Goal: Task Accomplishment & Management: Use online tool/utility

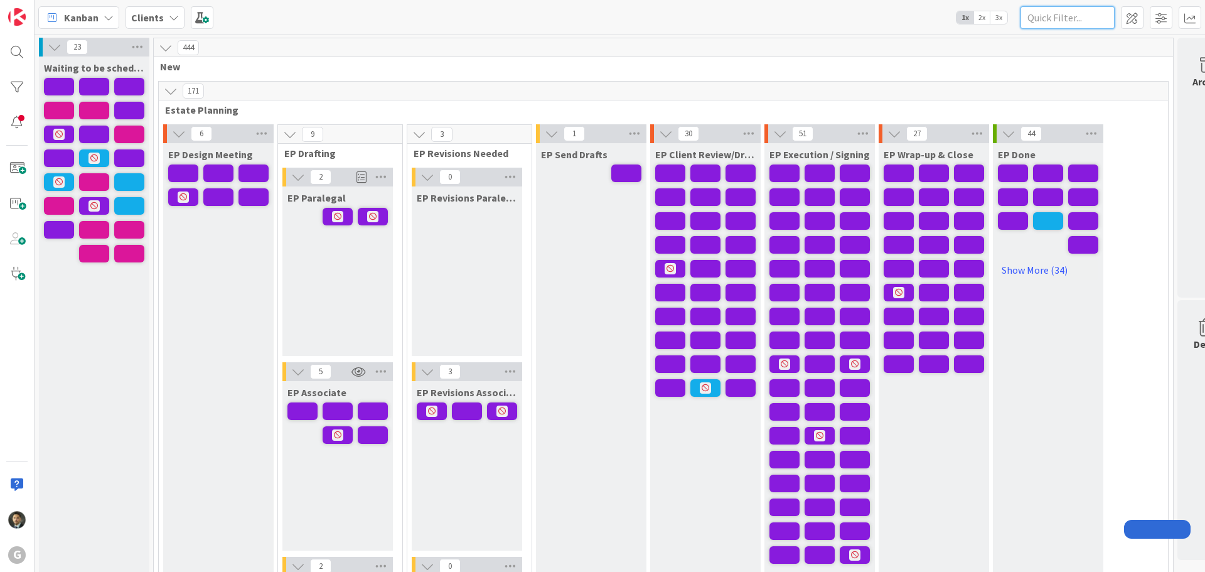
click at [1050, 10] on input "text" at bounding box center [1067, 17] width 94 height 23
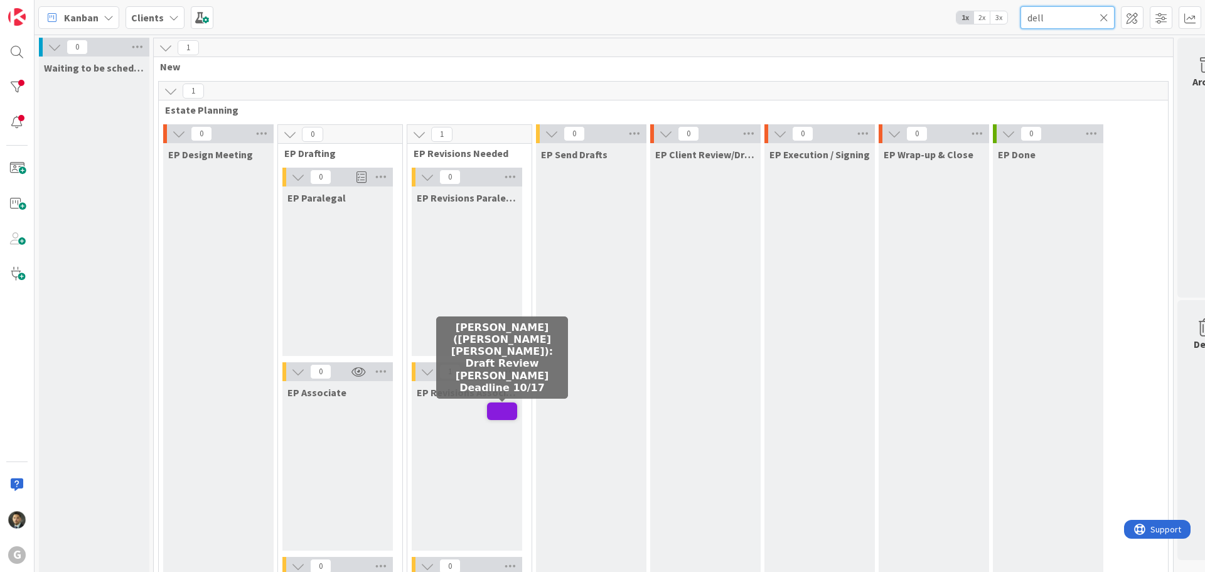
type input "dell"
click at [504, 414] on span at bounding box center [502, 411] width 30 height 18
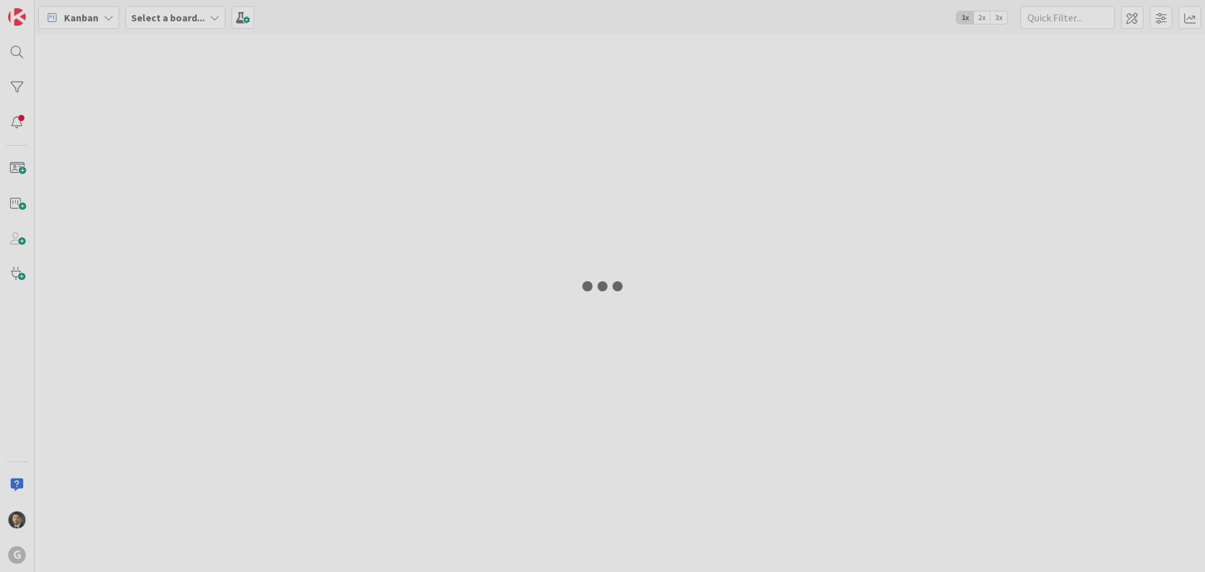
type input "dell"
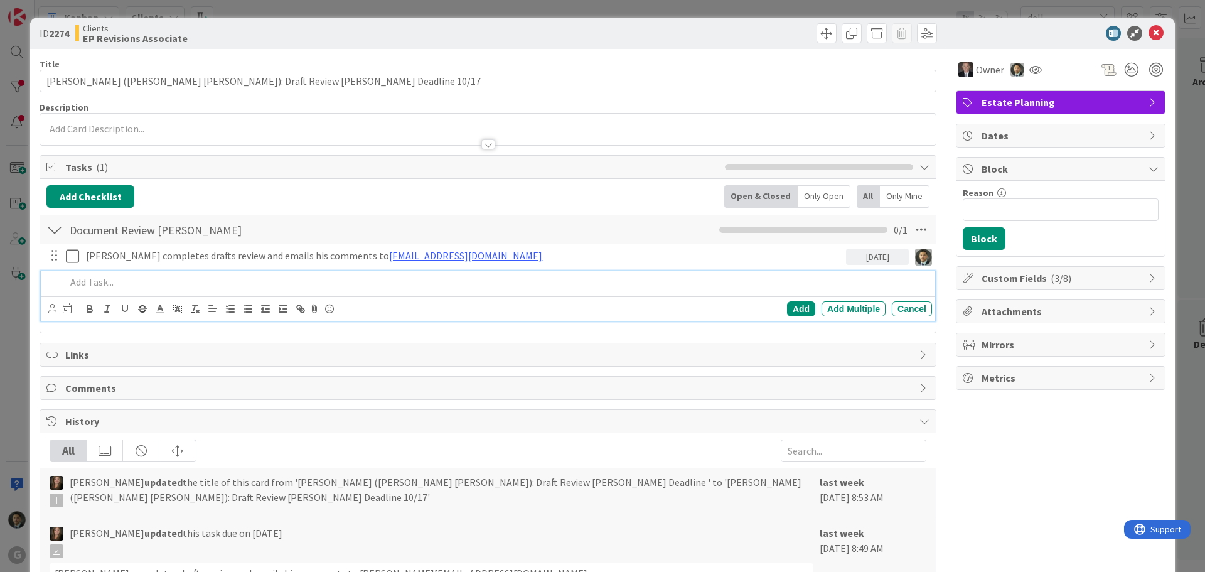
click at [146, 277] on p at bounding box center [496, 282] width 861 height 14
click at [209, 129] on p at bounding box center [487, 129] width 883 height 14
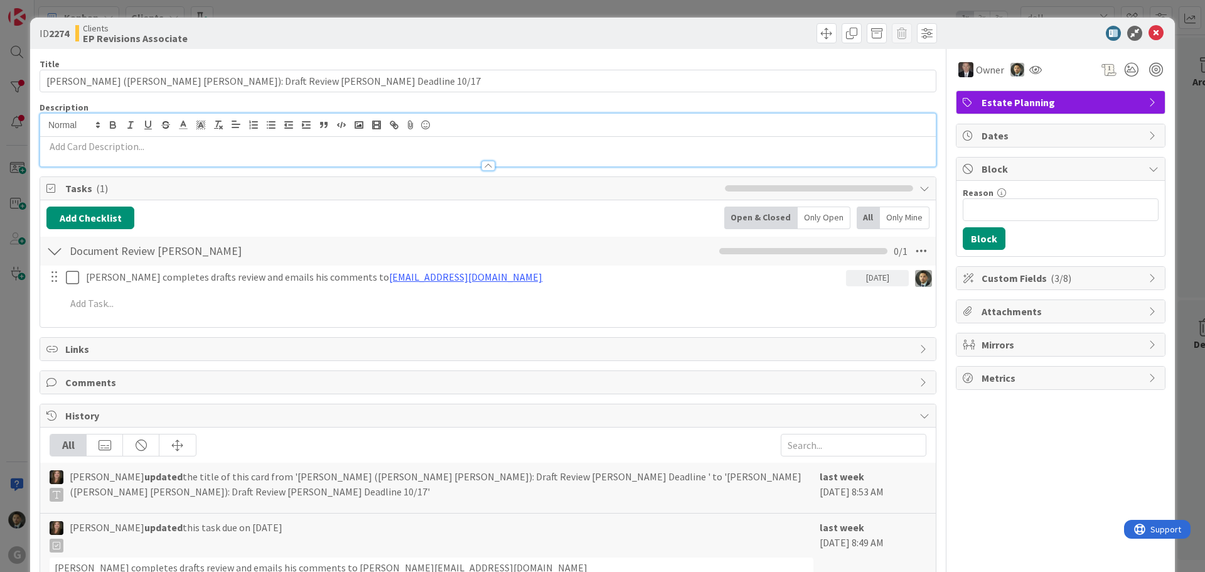
click at [200, 144] on p at bounding box center [487, 146] width 883 height 14
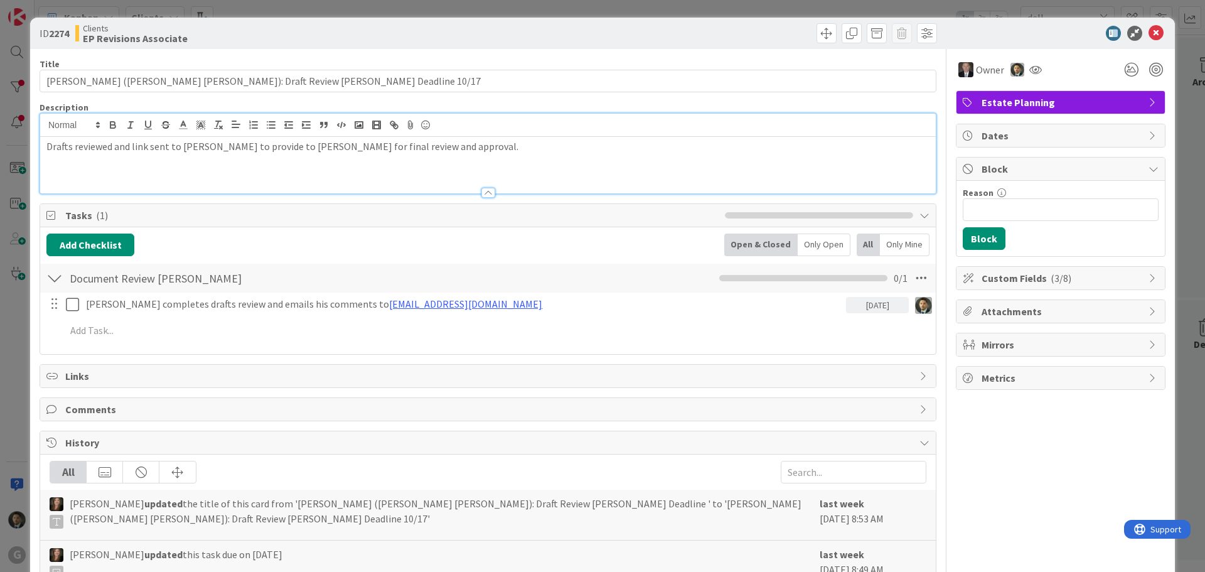
click at [47, 148] on p "Drafts reviewed and link sent to Shari to provide to Brad for final review and …" at bounding box center [487, 146] width 883 height 14
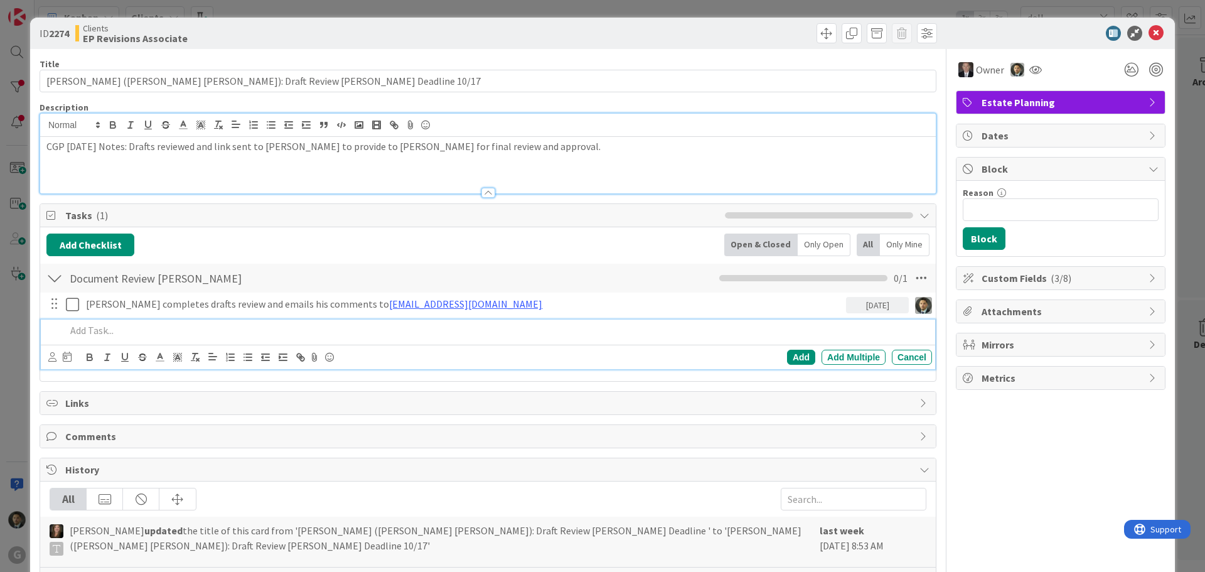
click at [95, 328] on p at bounding box center [496, 330] width 861 height 14
click at [48, 358] on icon at bounding box center [52, 356] width 8 height 9
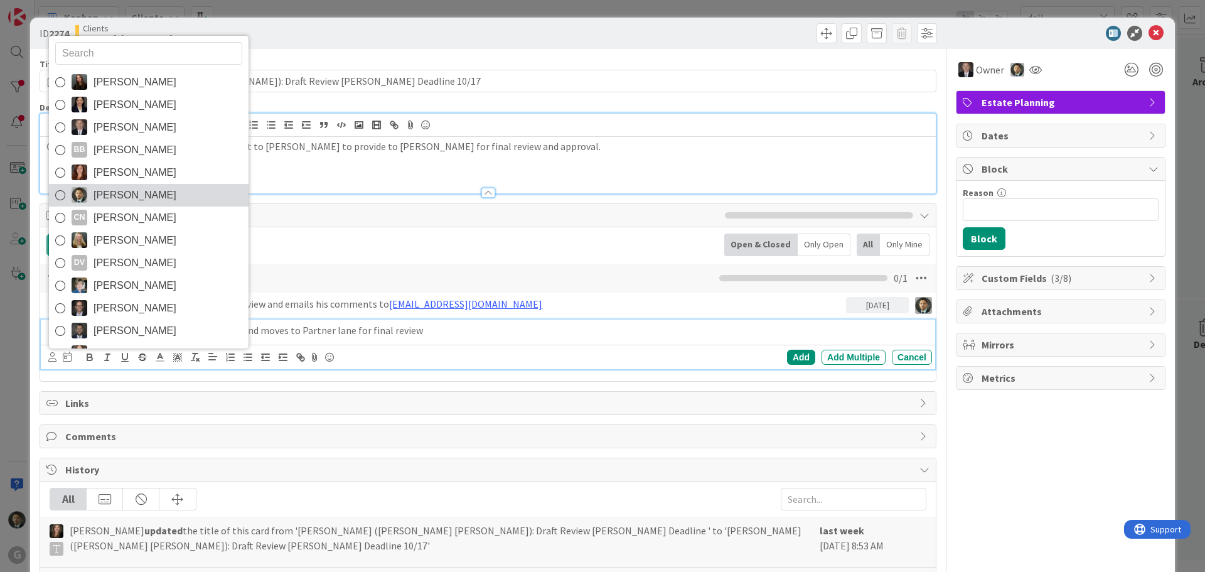
click at [136, 197] on span "Christopher Gero Prado" at bounding box center [134, 195] width 83 height 19
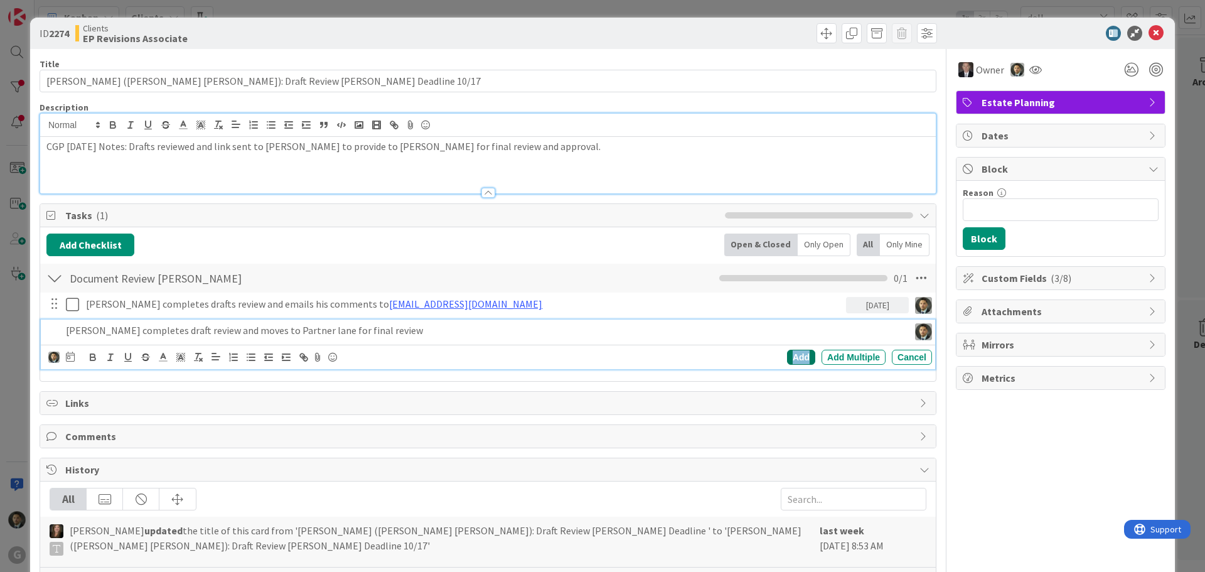
click at [800, 358] on div "Add" at bounding box center [801, 357] width 28 height 15
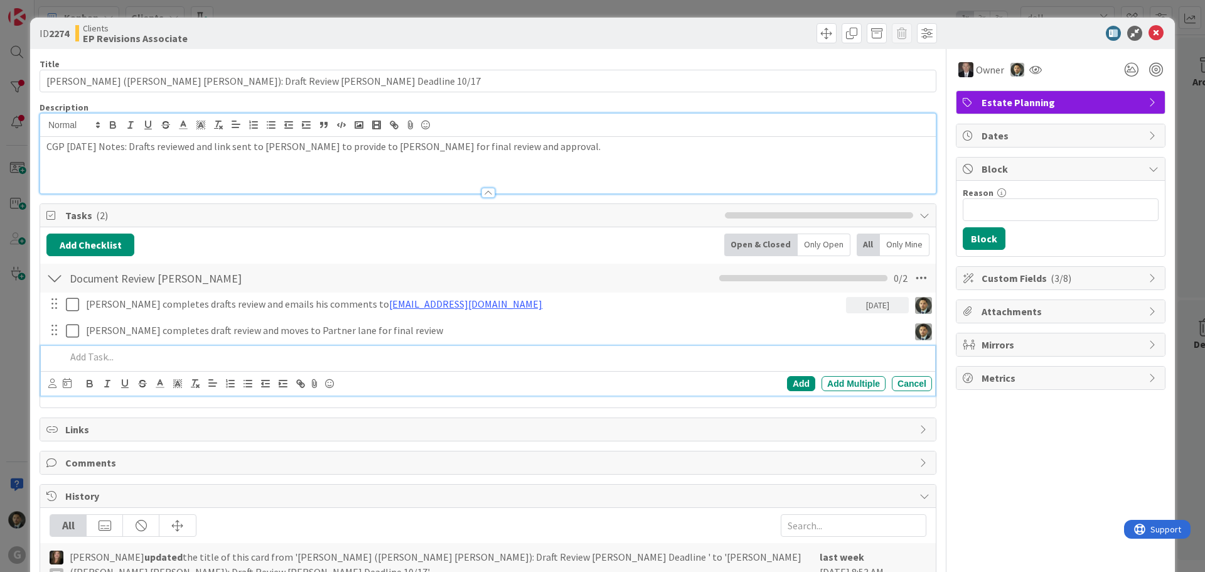
click at [294, 356] on p at bounding box center [496, 357] width 861 height 14
click at [48, 383] on icon at bounding box center [52, 382] width 8 height 9
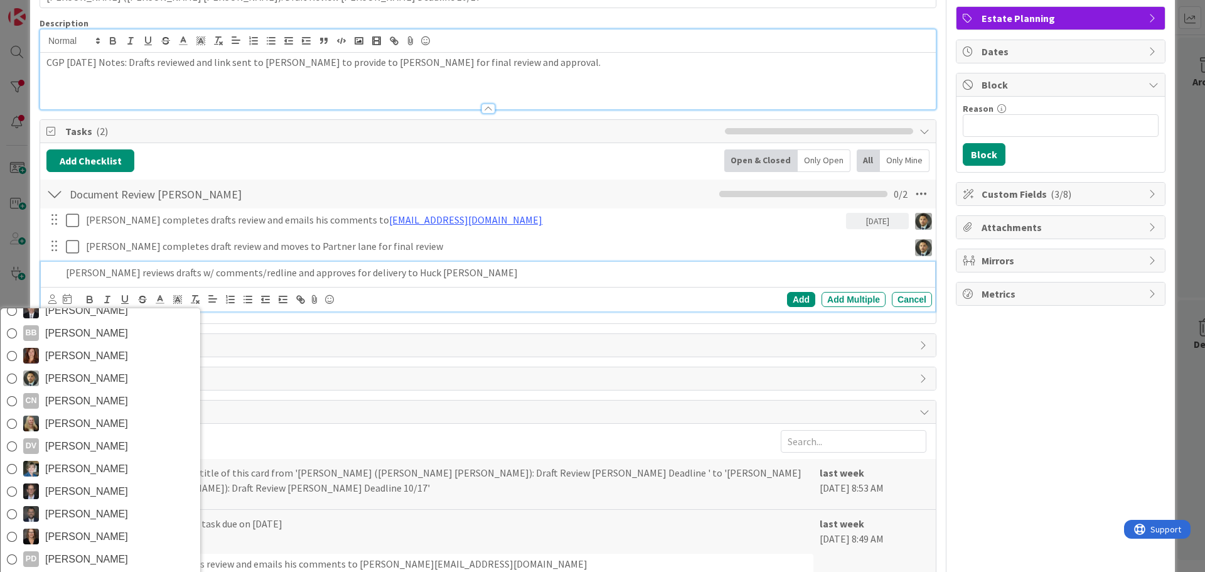
scroll to position [125, 0]
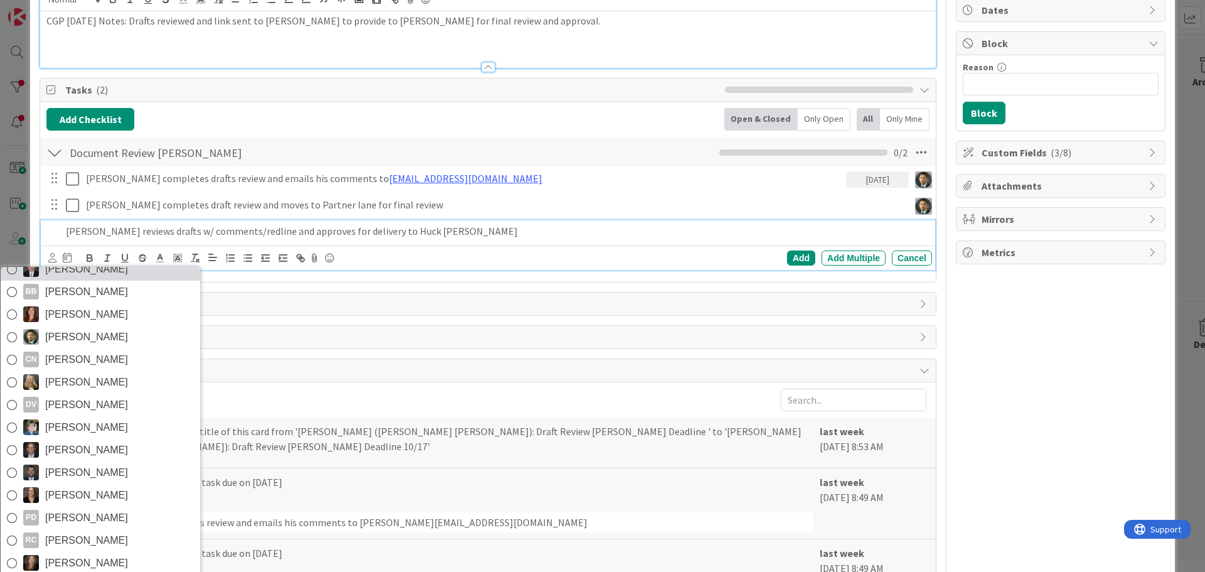
click at [121, 277] on link "Brad Galbraith" at bounding box center [101, 269] width 200 height 23
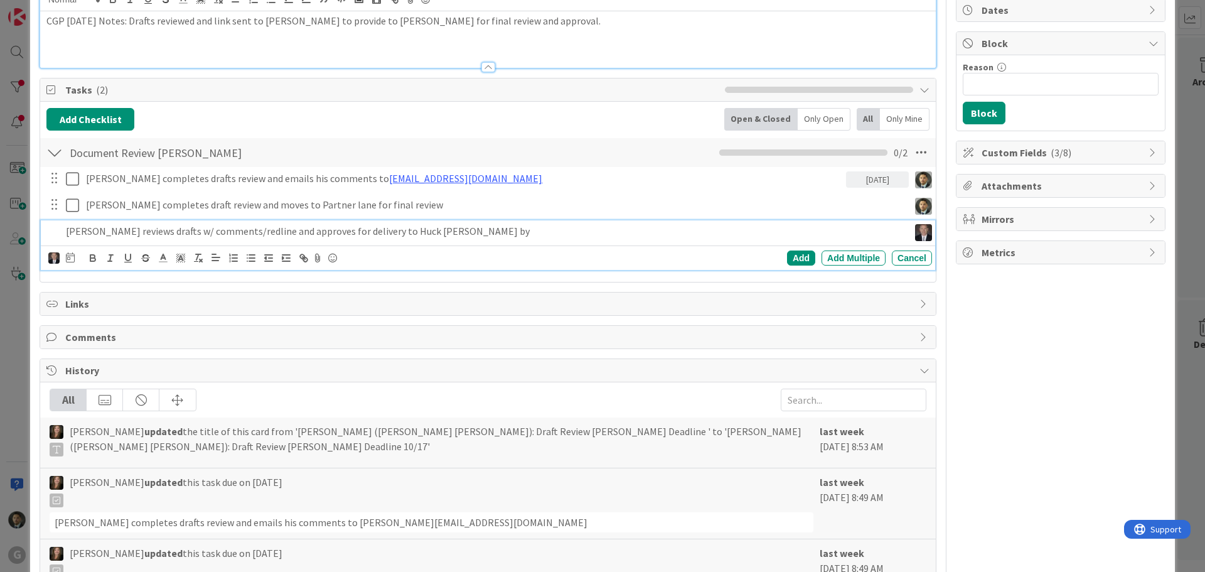
click at [68, 255] on icon at bounding box center [70, 257] width 9 height 10
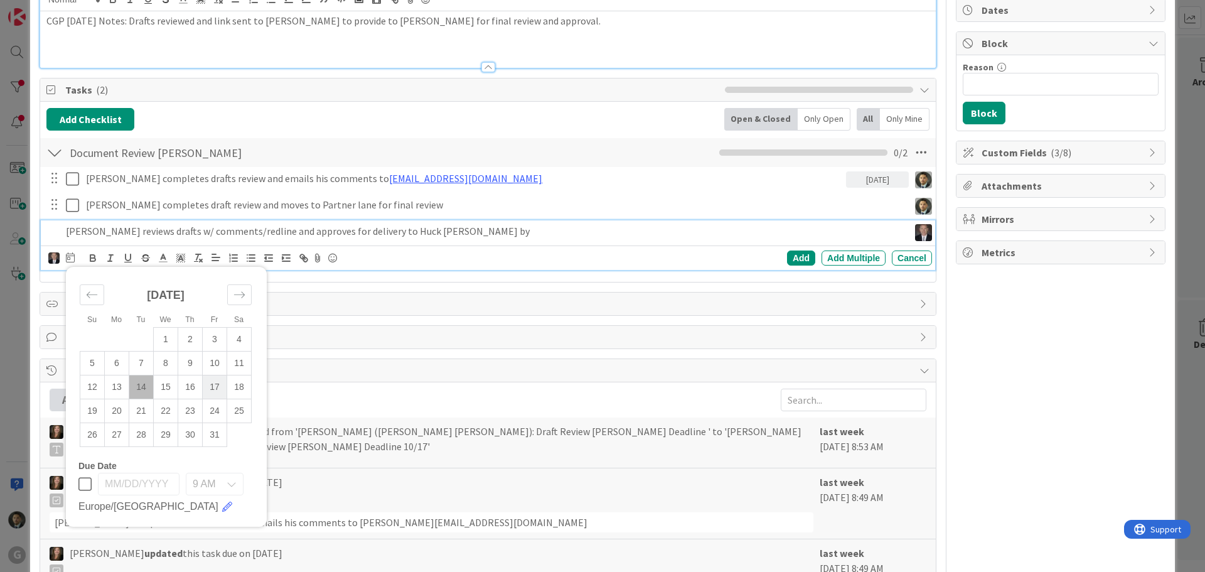
click at [213, 385] on td "17" at bounding box center [215, 387] width 24 height 24
type input "10/17/2025"
click at [795, 257] on div "Add" at bounding box center [801, 257] width 28 height 15
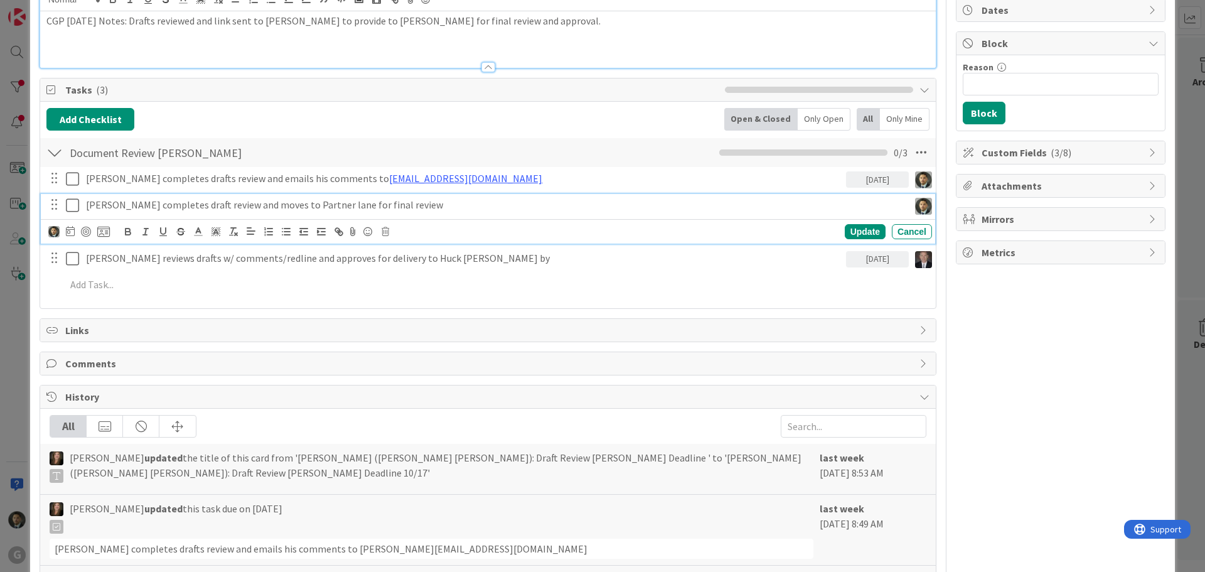
click at [70, 208] on icon at bounding box center [72, 205] width 13 height 15
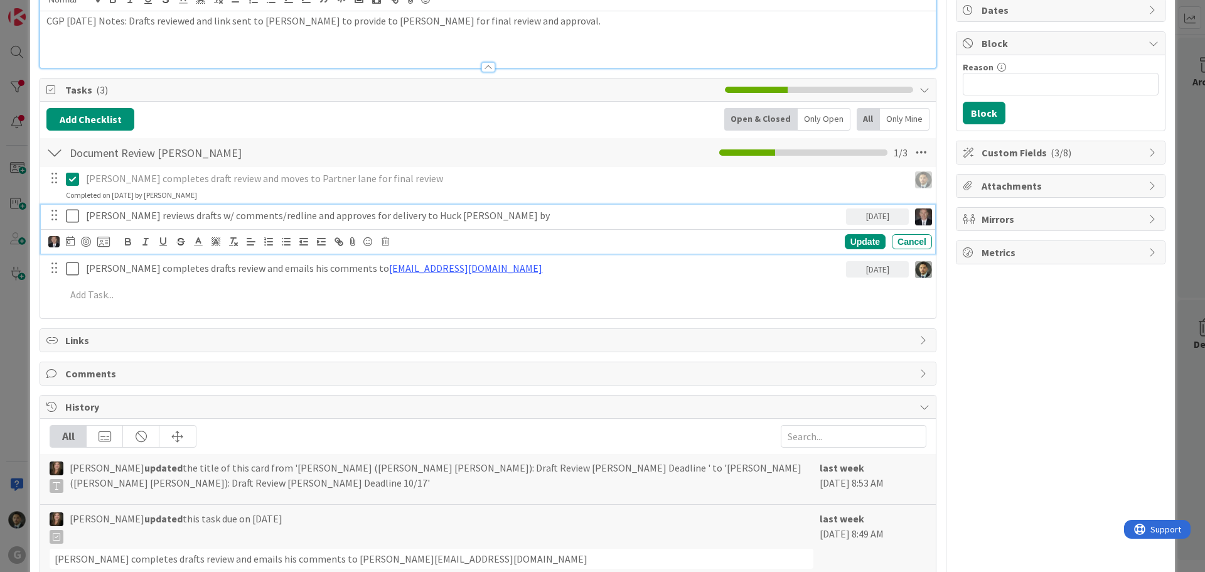
click at [279, 217] on p "Brad reviews drafts w/ comments/redline and approves for delivery to Huck Bouma…" at bounding box center [463, 215] width 755 height 14
click at [846, 238] on div "Update" at bounding box center [865, 241] width 41 height 15
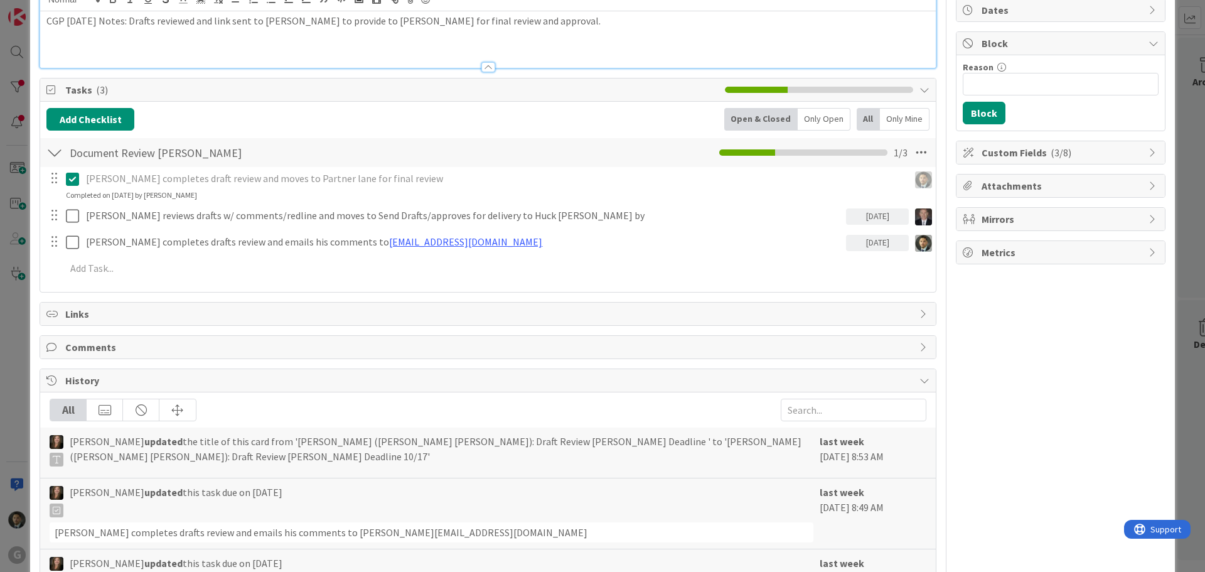
scroll to position [0, 0]
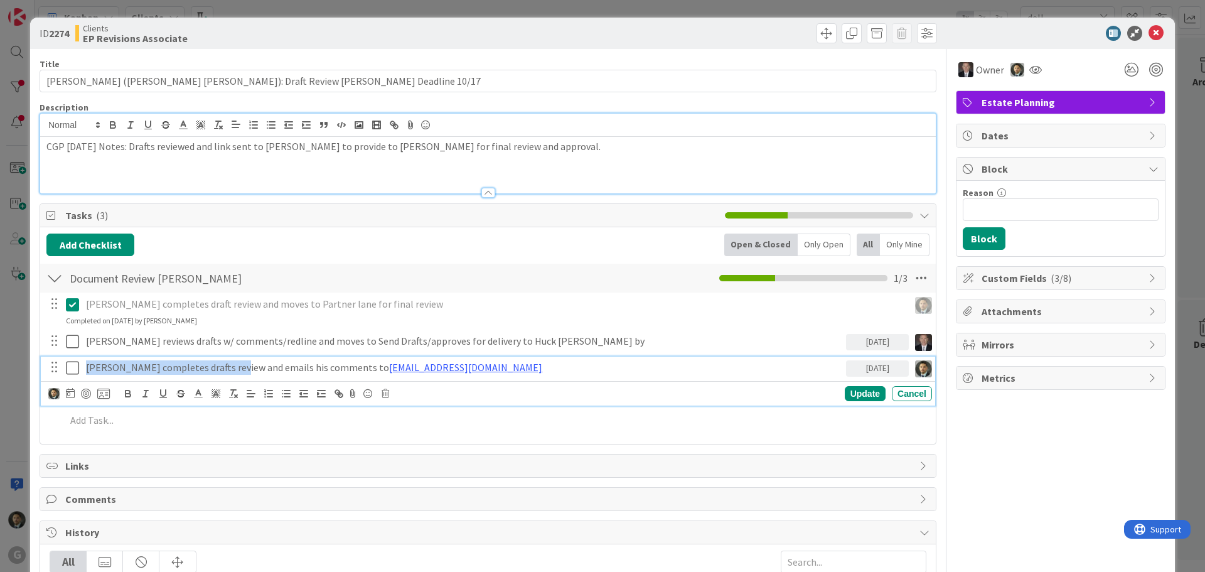
drag, startPoint x: 229, startPoint y: 366, endPoint x: 55, endPoint y: 366, distance: 174.4
click at [55, 366] on div "Chris completes drafts review and emails his comments to jjohns@huckbouma.com 1…" at bounding box center [489, 367] width 886 height 22
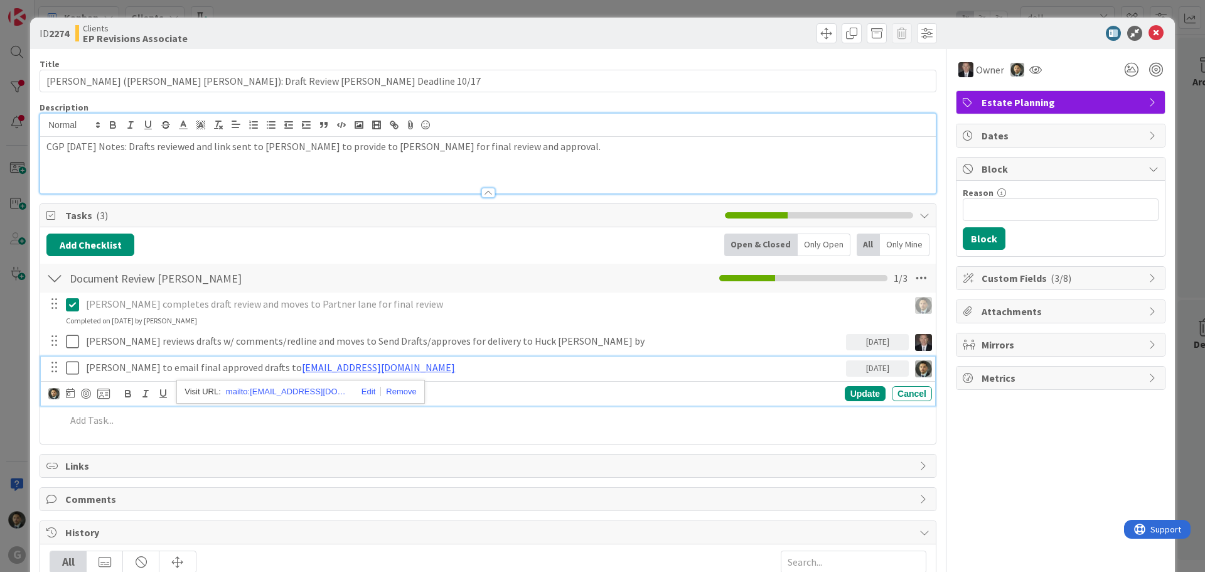
click at [385, 368] on p "Paul to email final approved drafts to jjohns@huckbouma.com" at bounding box center [463, 367] width 755 height 14
click at [53, 392] on img at bounding box center [53, 393] width 11 height 11
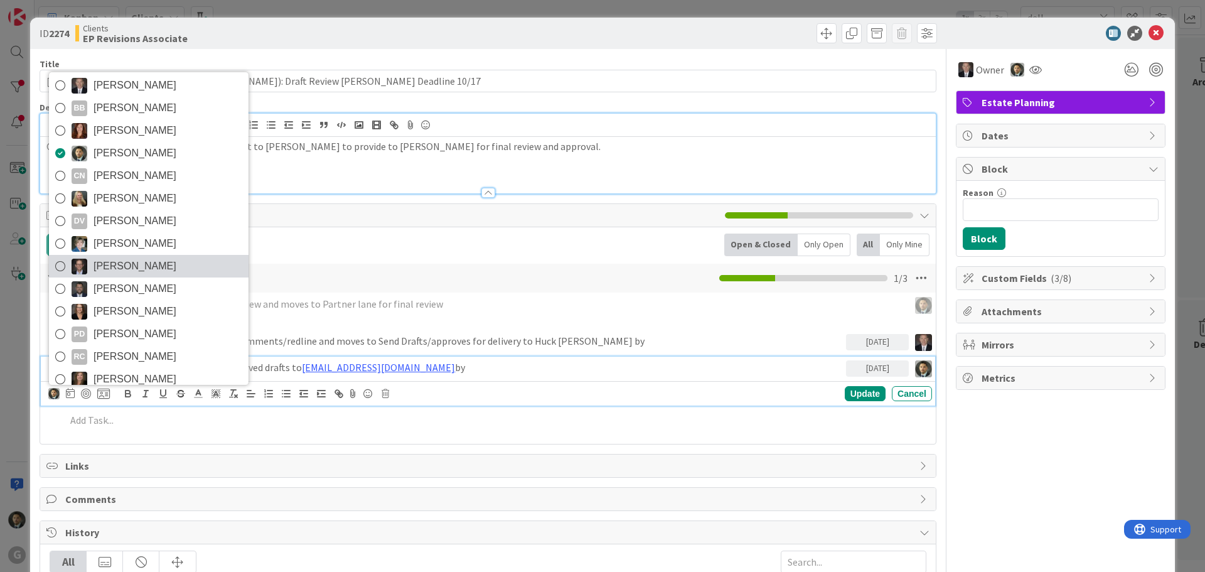
scroll to position [89, 0]
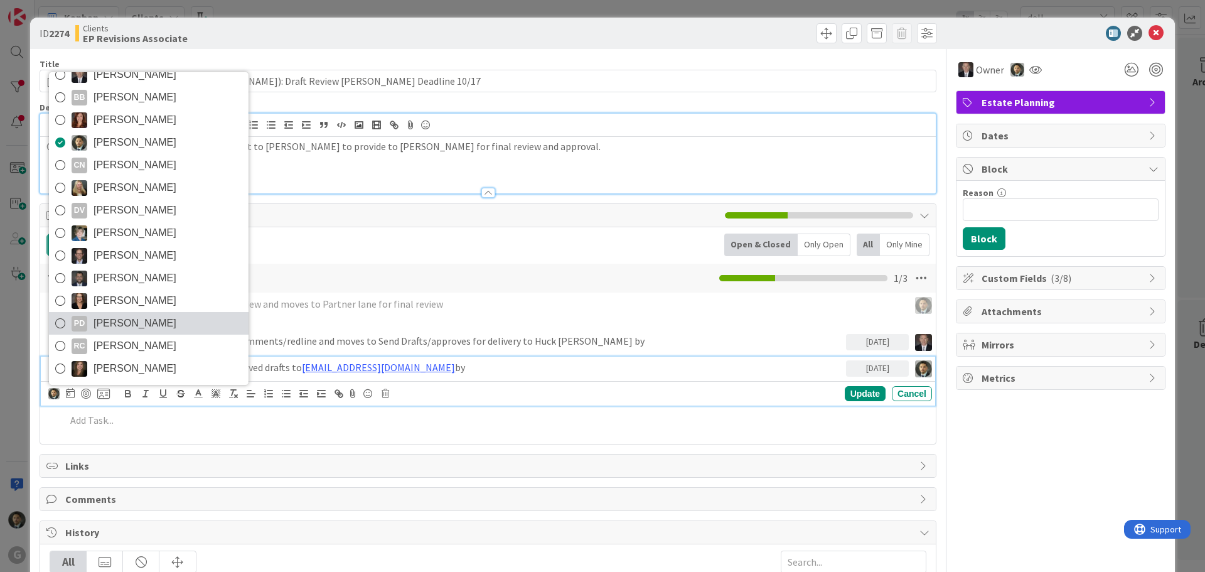
click at [128, 322] on span "Paul D'Agostino" at bounding box center [134, 323] width 83 height 19
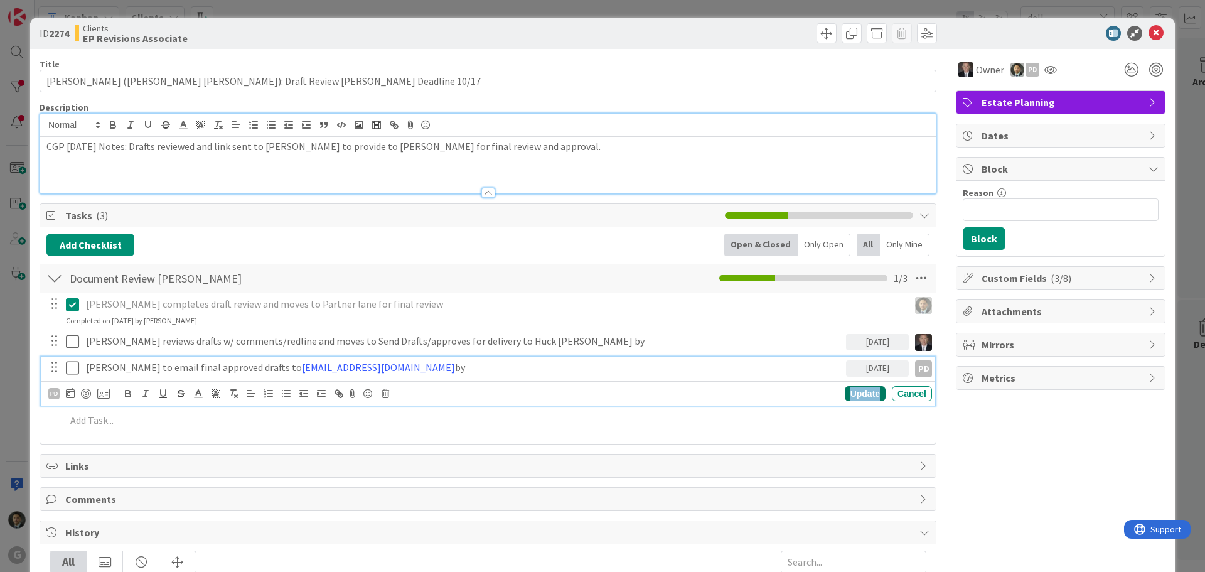
click at [867, 393] on div "Update" at bounding box center [865, 393] width 41 height 15
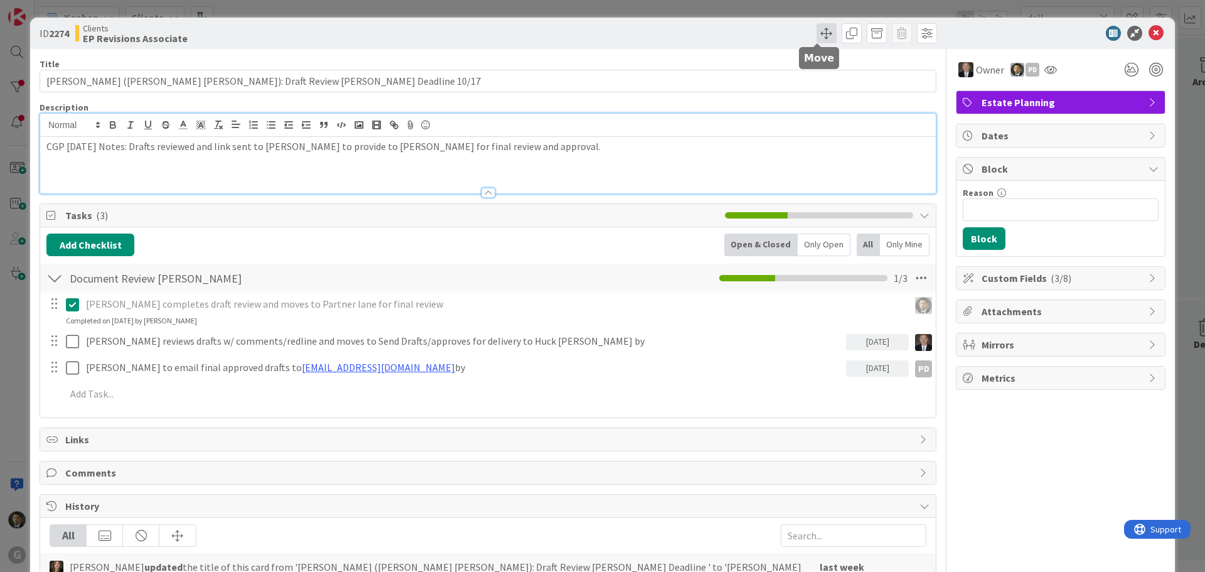
click at [818, 31] on span at bounding box center [826, 33] width 20 height 20
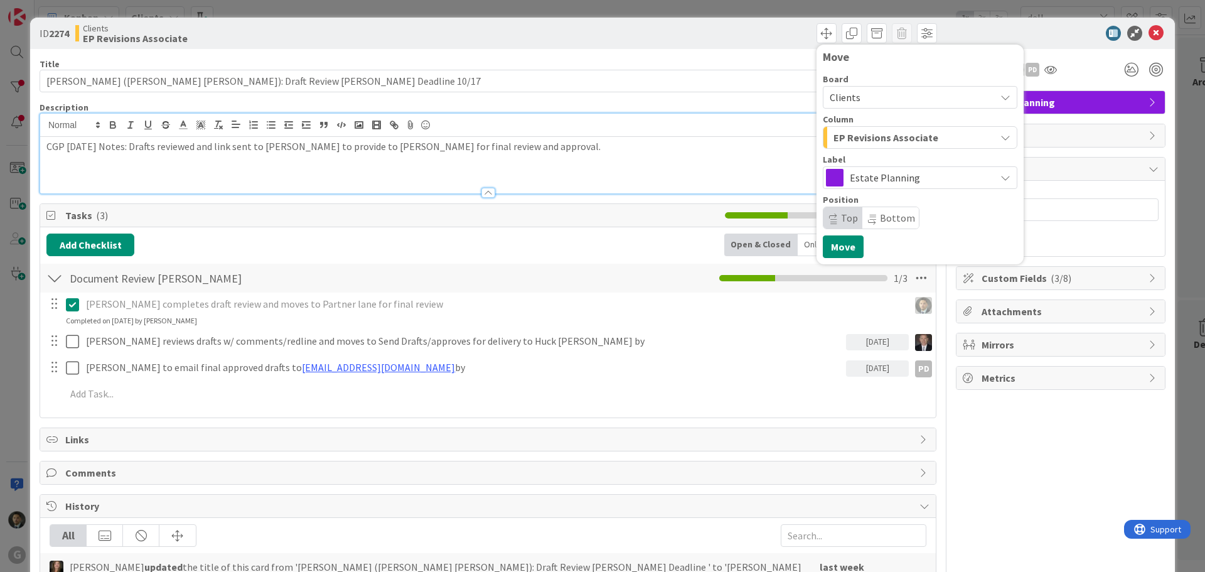
click at [883, 147] on div "EP Revisions Associate" at bounding box center [912, 137] width 165 height 20
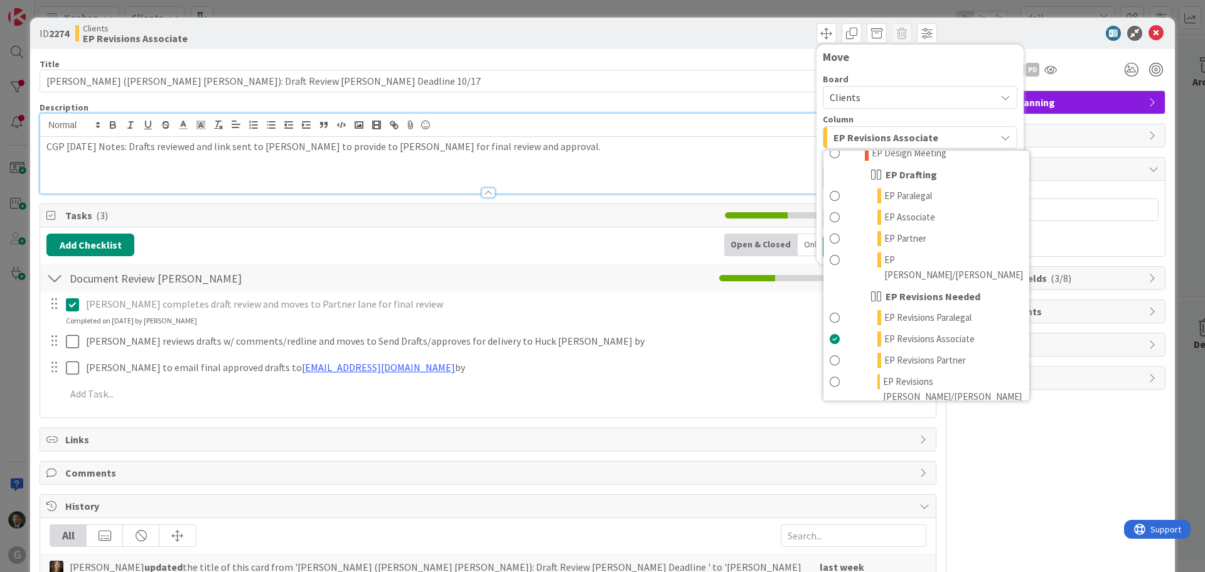
scroll to position [251, 0]
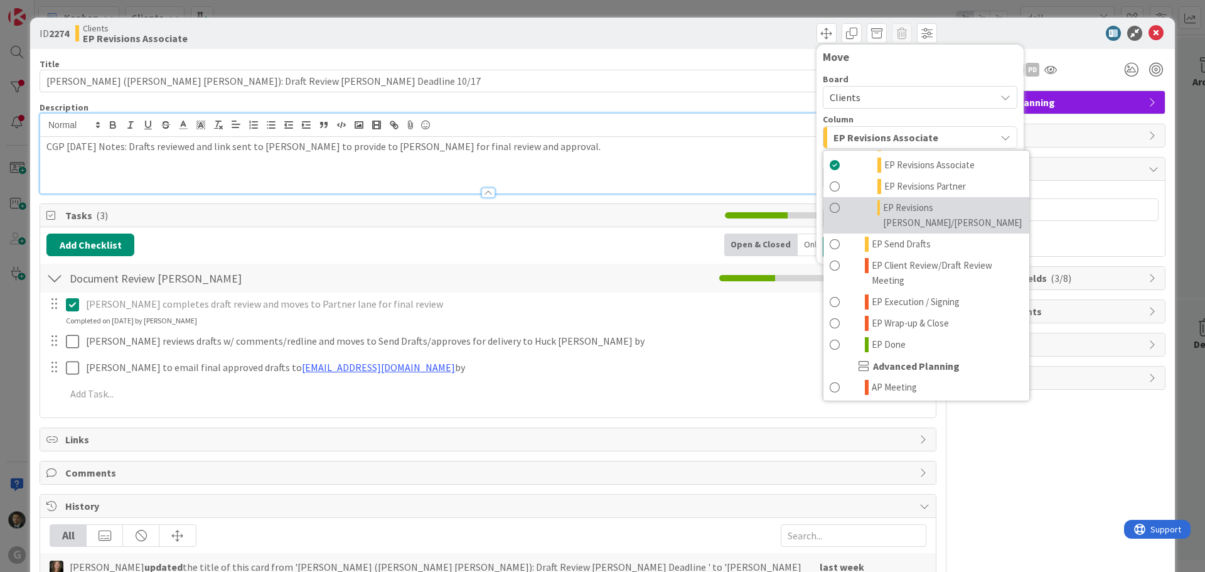
click at [911, 200] on span "EP Revisions [PERSON_NAME]/[PERSON_NAME]" at bounding box center [953, 215] width 140 height 30
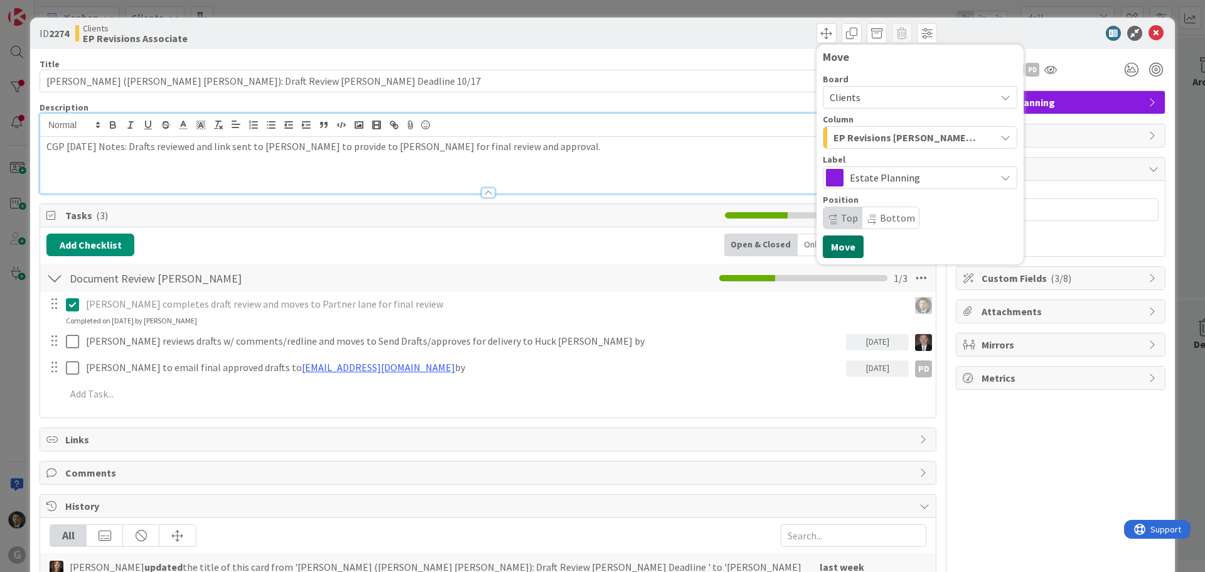
click at [826, 245] on button "Move" at bounding box center [843, 246] width 41 height 23
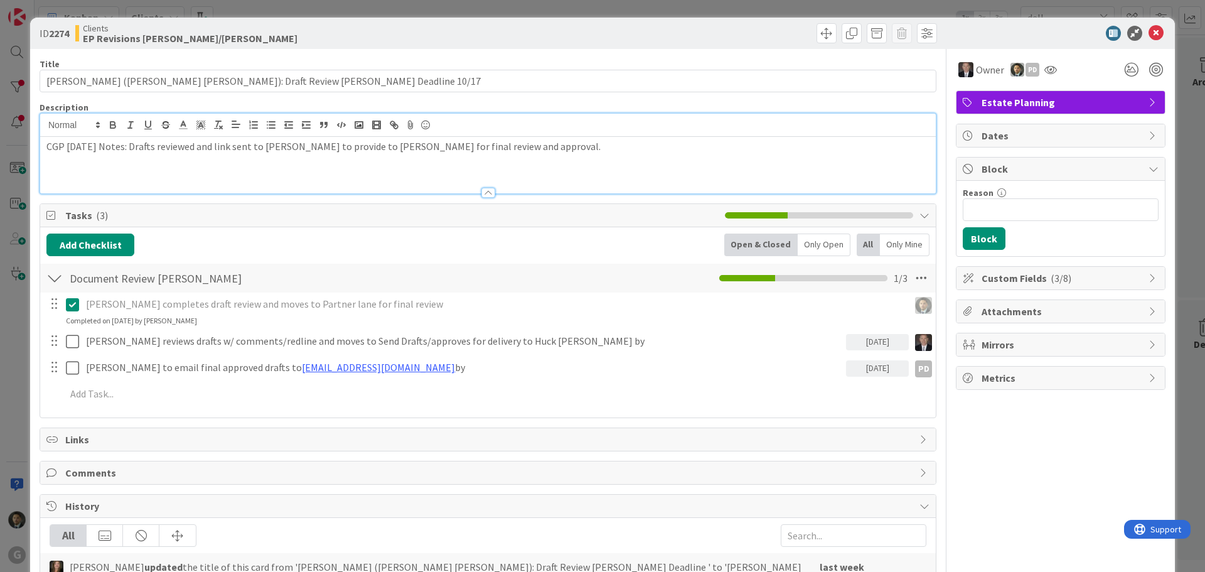
click at [809, 6] on div "ID 2274 Clients EP Revisions Brad/Jonas Move Move Title 66 / 128 Dell'Aringa, P…" at bounding box center [602, 286] width 1205 height 572
